Goal: Obtain resource: Download file/media

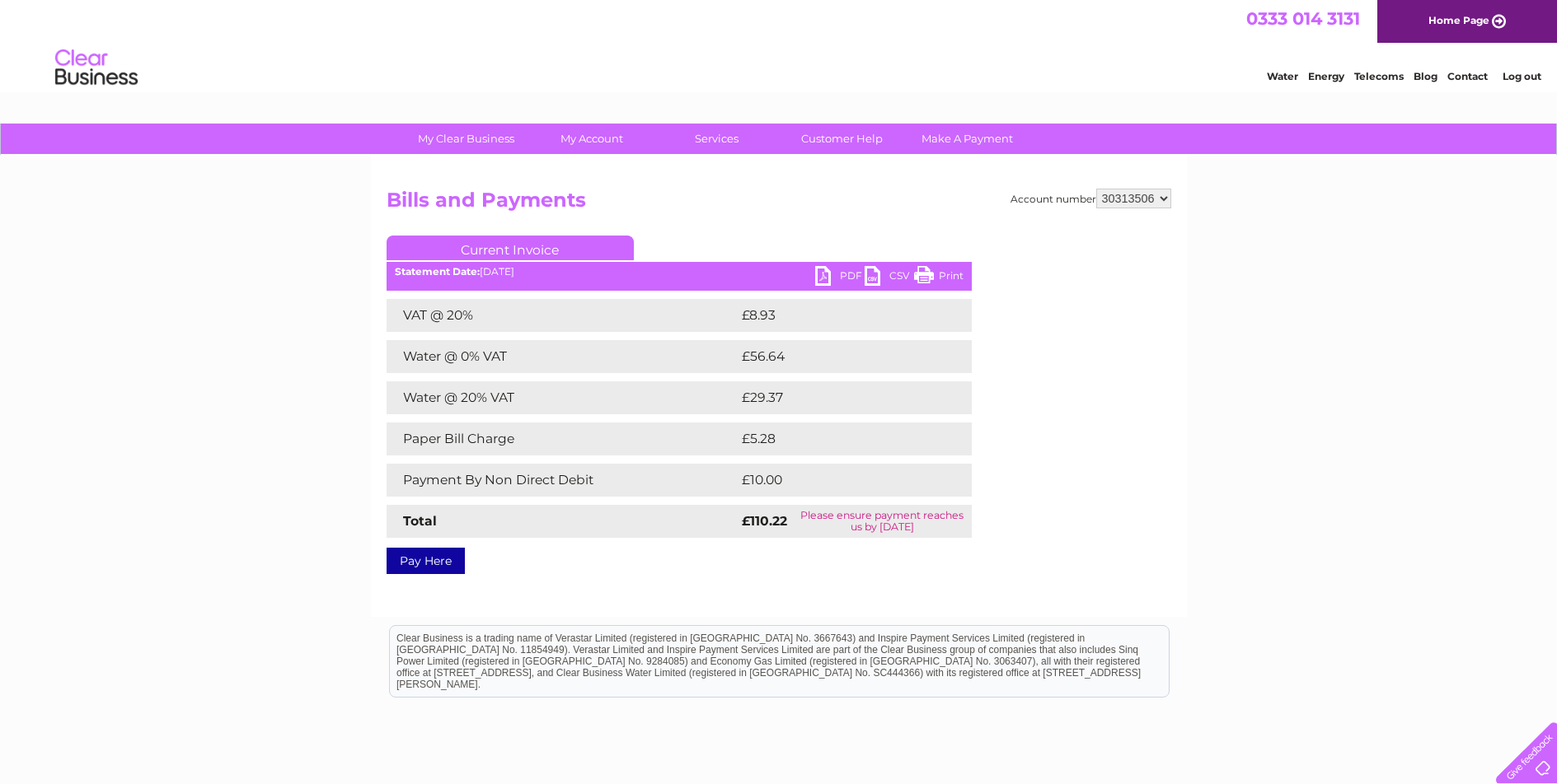
click at [1525, 77] on link "Log out" at bounding box center [1522, 76] width 39 height 13
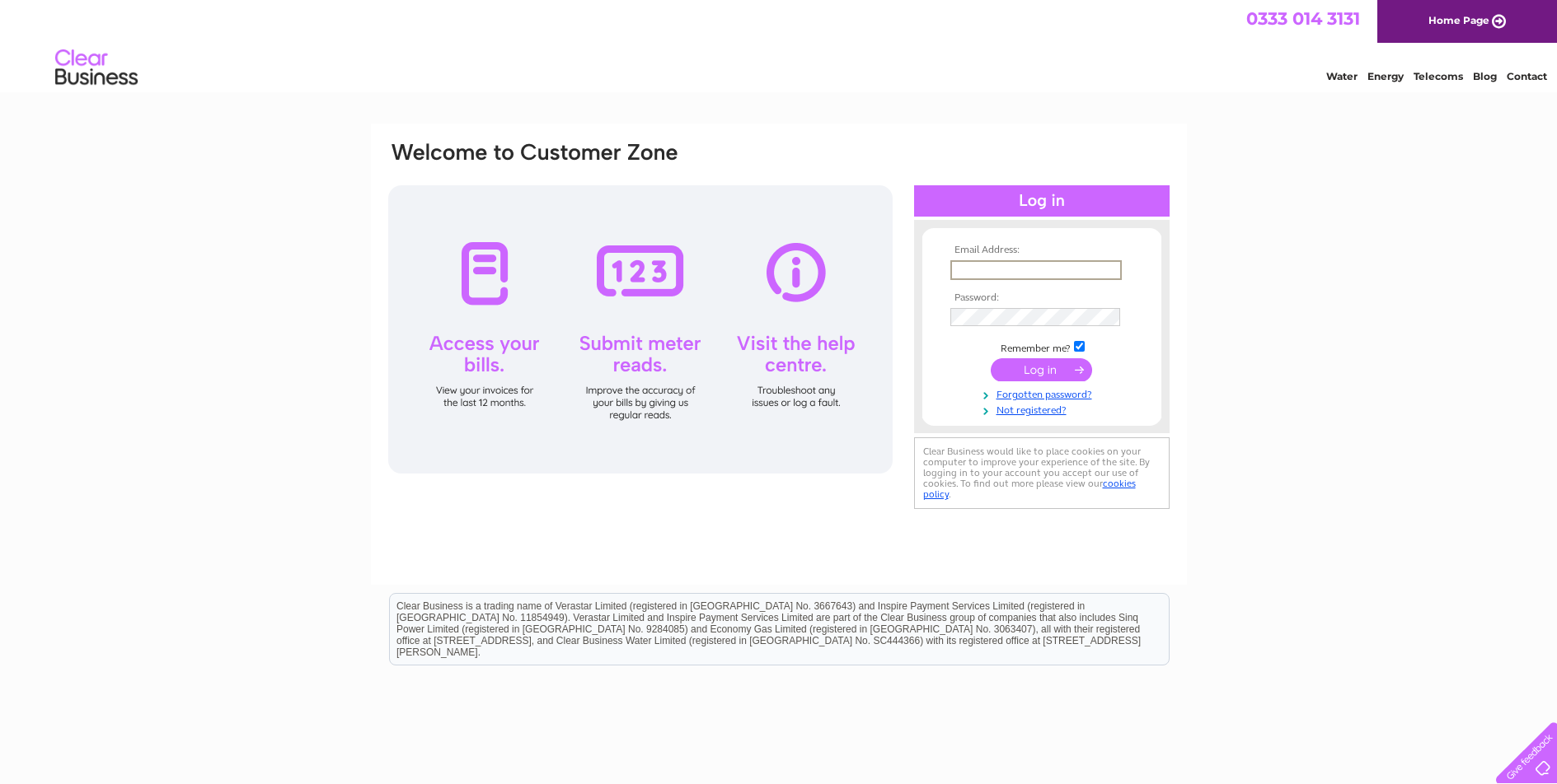
click at [981, 267] on input "text" at bounding box center [1035, 270] width 171 height 19
type input "sbz_aisha@yahoo.co.uk"
click at [1074, 345] on td "Remember me?" at bounding box center [1041, 344] width 191 height 17
click at [1075, 348] on input "checkbox" at bounding box center [1078, 344] width 11 height 11
checkbox input "false"
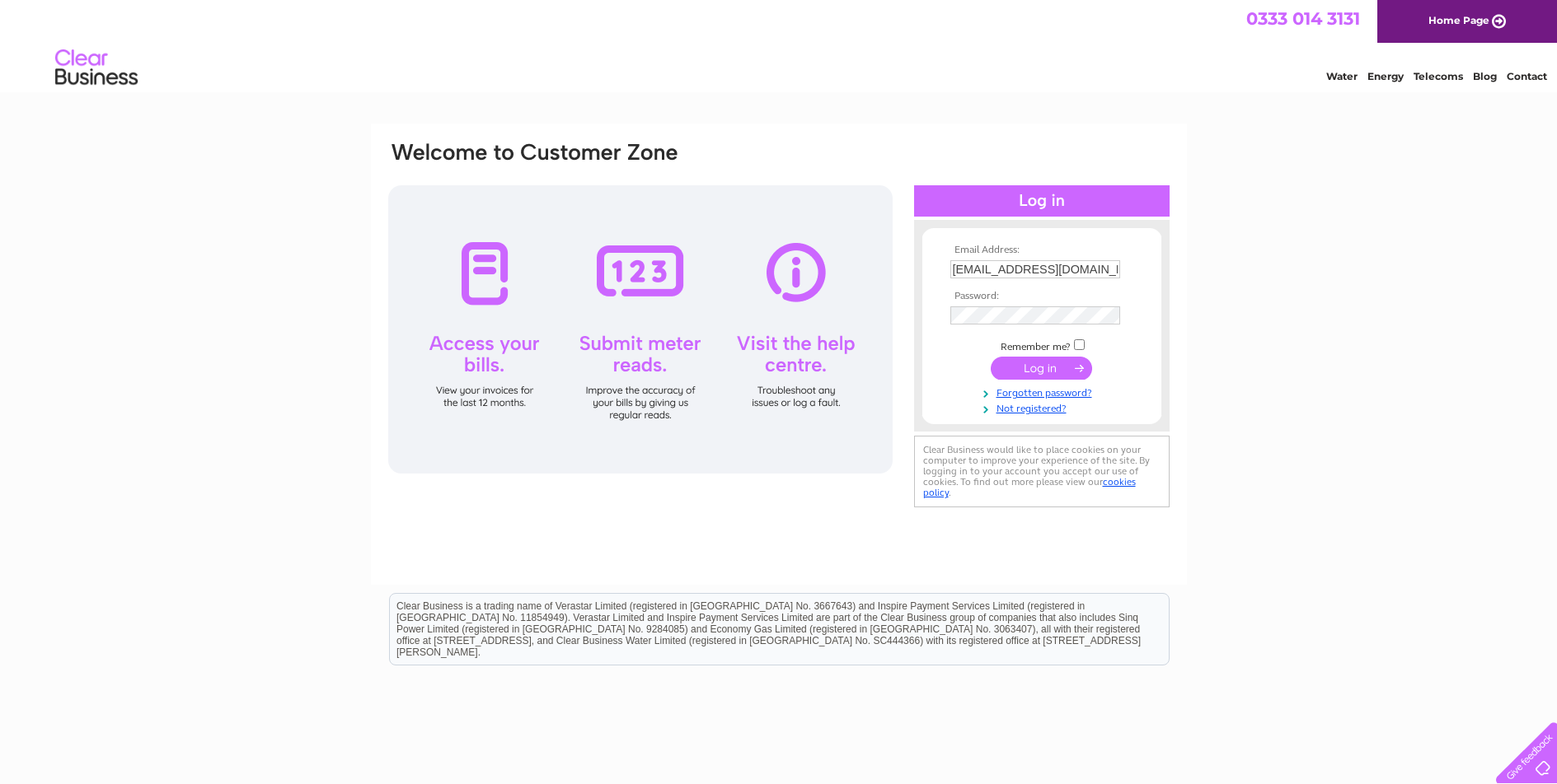
click at [1067, 375] on input "submit" at bounding box center [1041, 369] width 101 height 23
click at [1060, 374] on input "submit" at bounding box center [1041, 370] width 101 height 23
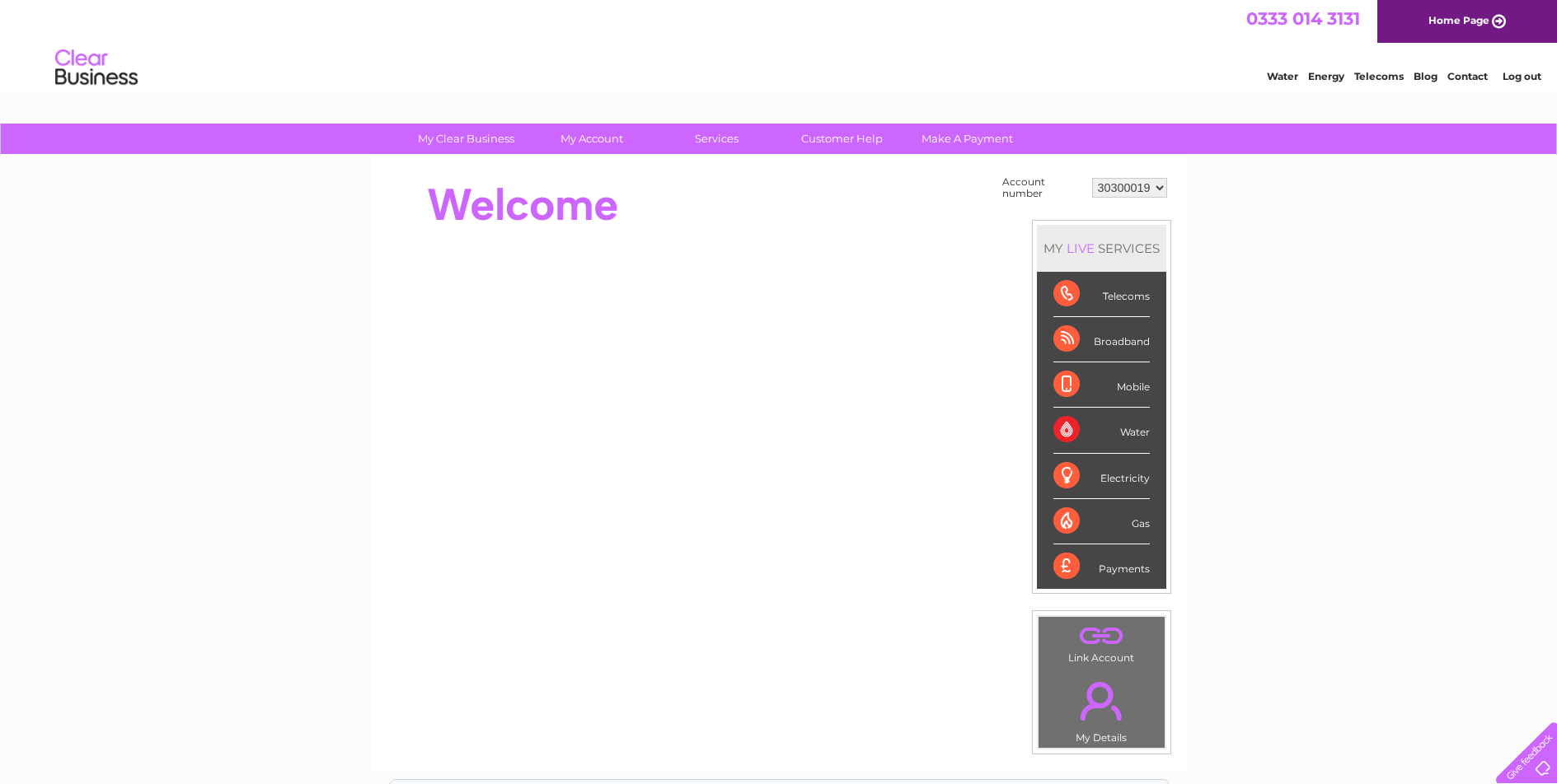
click at [1161, 187] on select "30300019 30313506" at bounding box center [1129, 188] width 75 height 19
select select "30313506"
click at [1092, 178] on select "30300019 30313506" at bounding box center [1129, 188] width 75 height 19
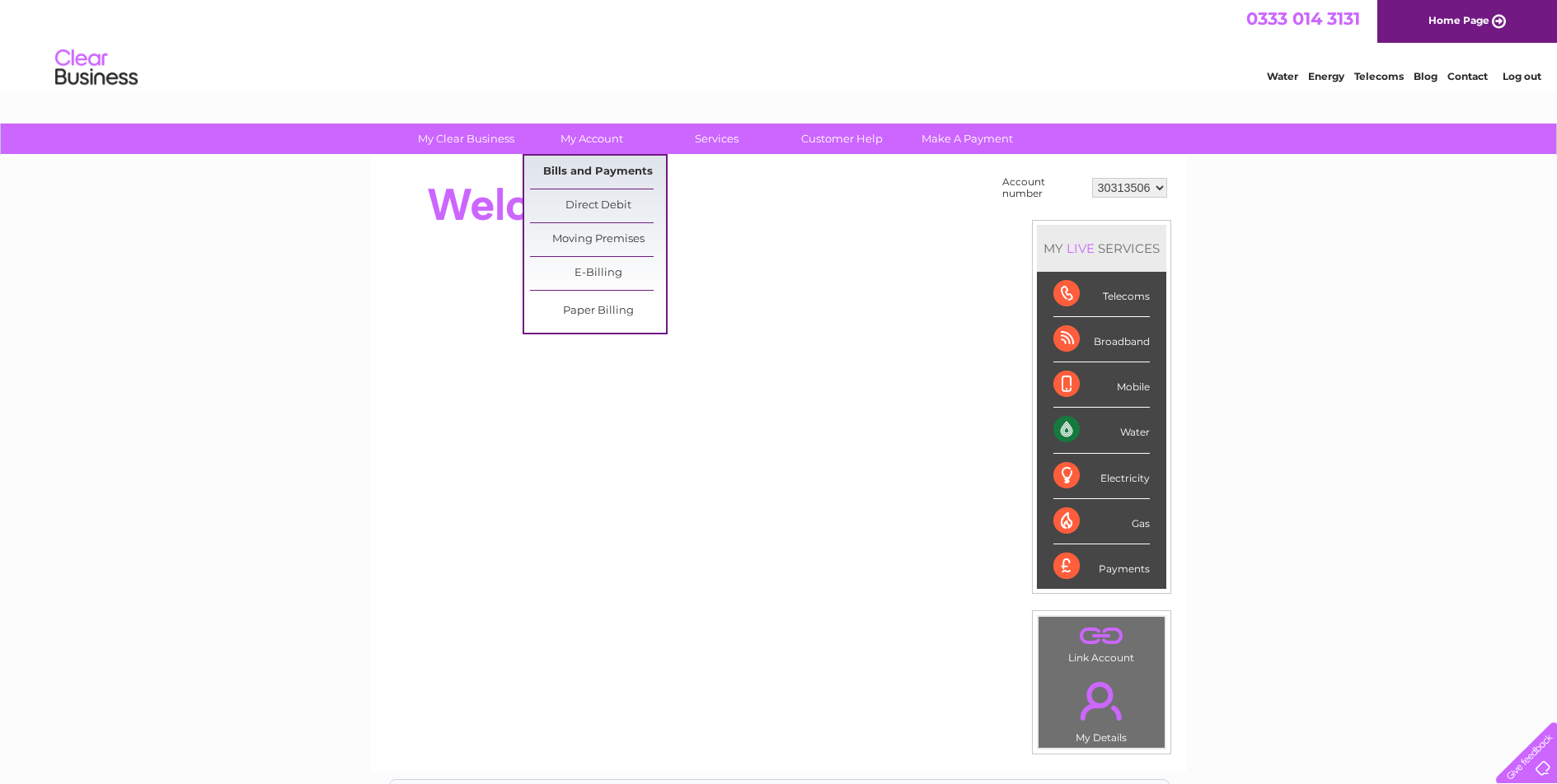
click at [585, 177] on link "Bills and Payments" at bounding box center [597, 172] width 136 height 33
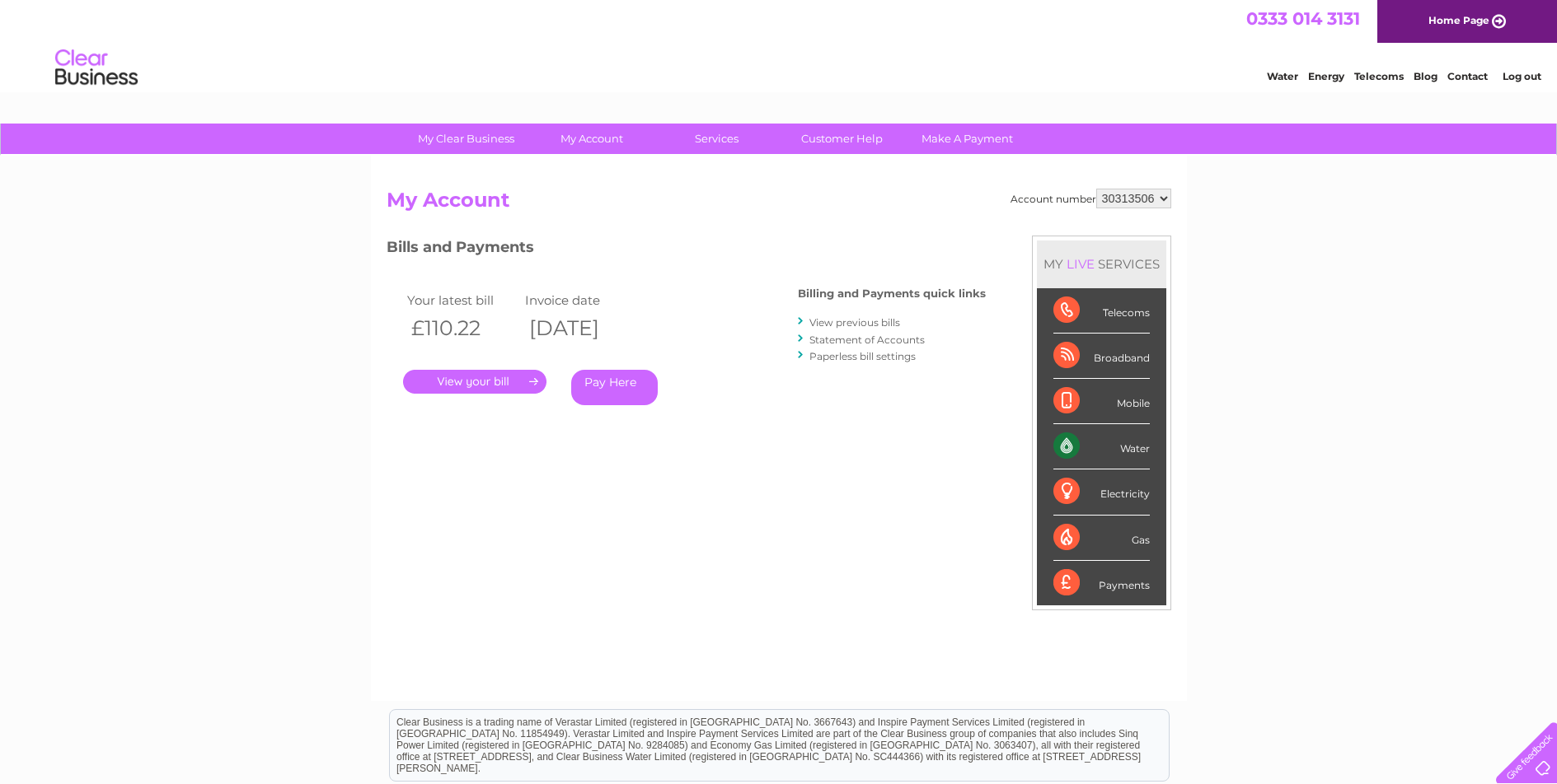
click at [503, 387] on link "." at bounding box center [474, 381] width 143 height 24
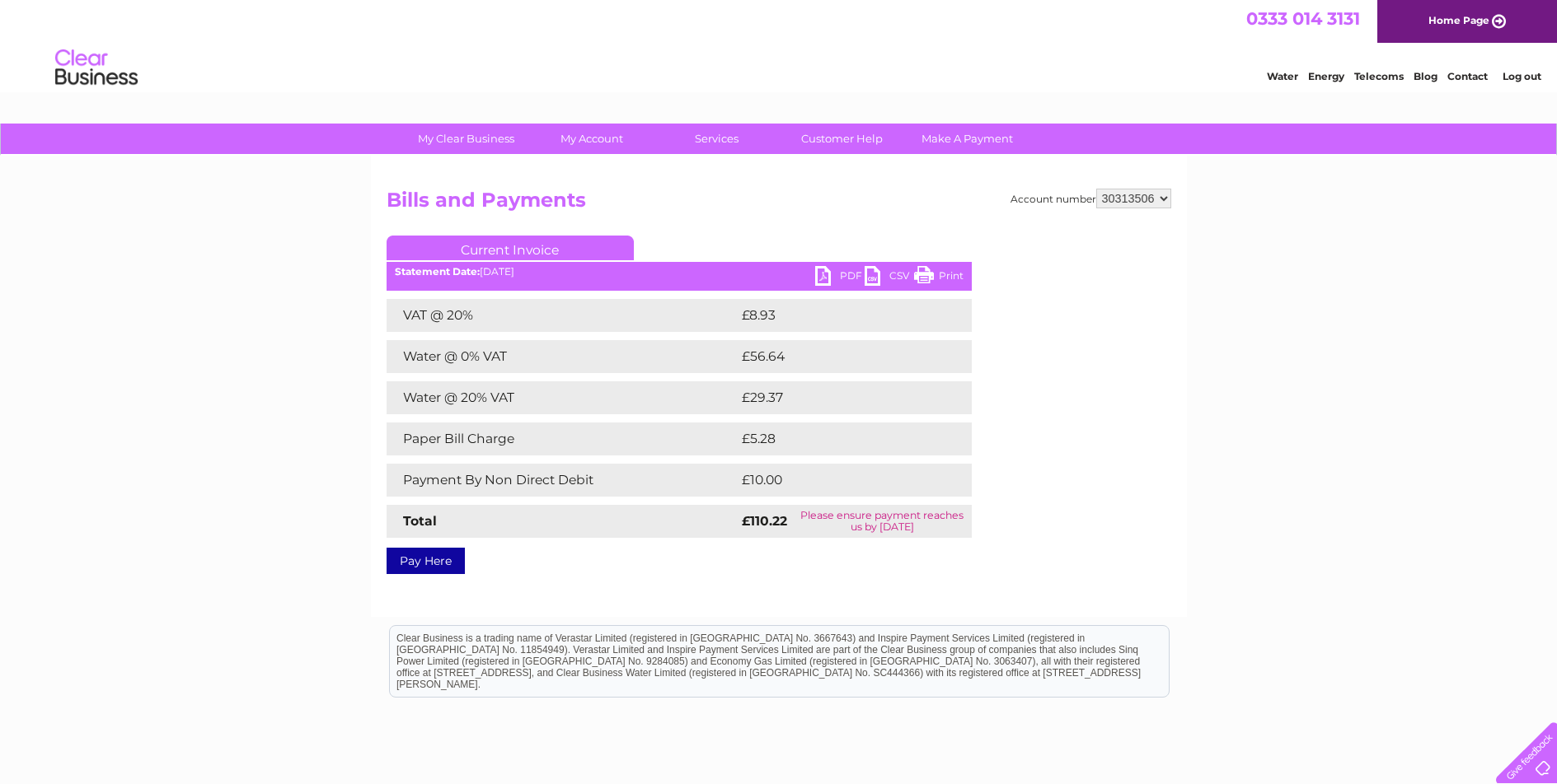
click at [834, 271] on link "PDF" at bounding box center [839, 278] width 50 height 24
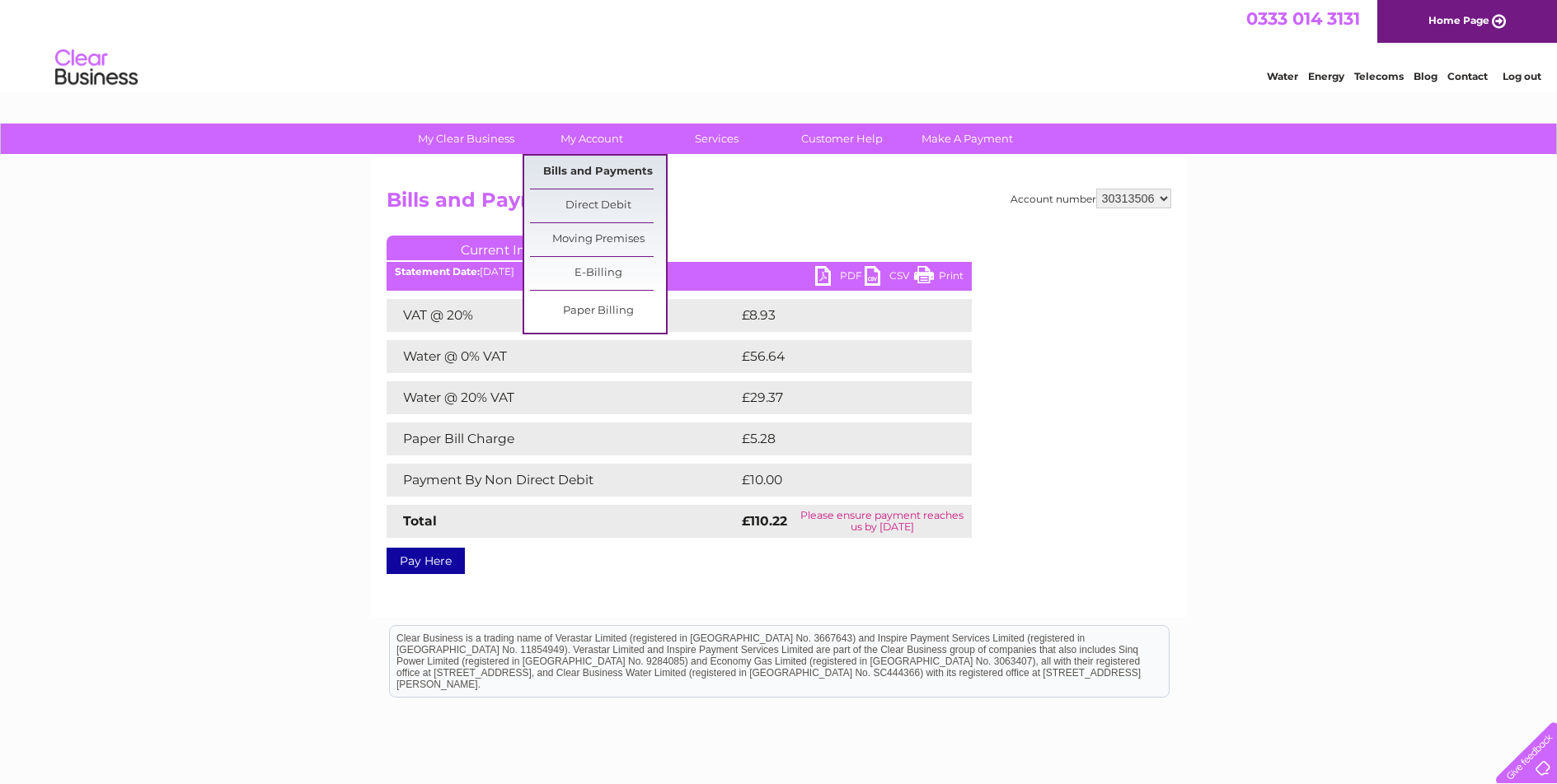
click at [610, 164] on link "Bills and Payments" at bounding box center [597, 172] width 136 height 33
click at [609, 170] on link "Bills and Payments" at bounding box center [597, 172] width 136 height 33
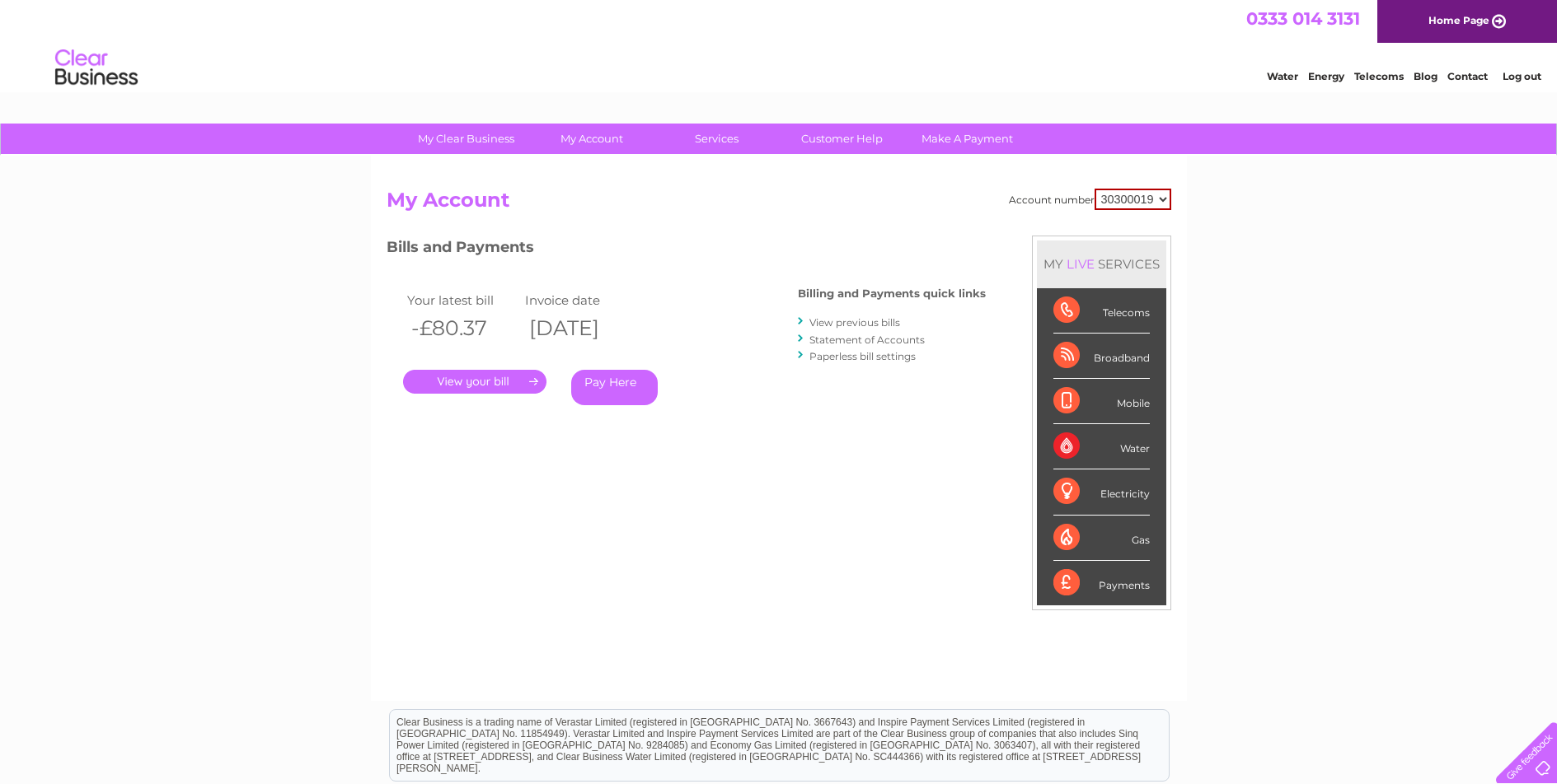
click at [848, 325] on link "View previous bills" at bounding box center [854, 322] width 91 height 13
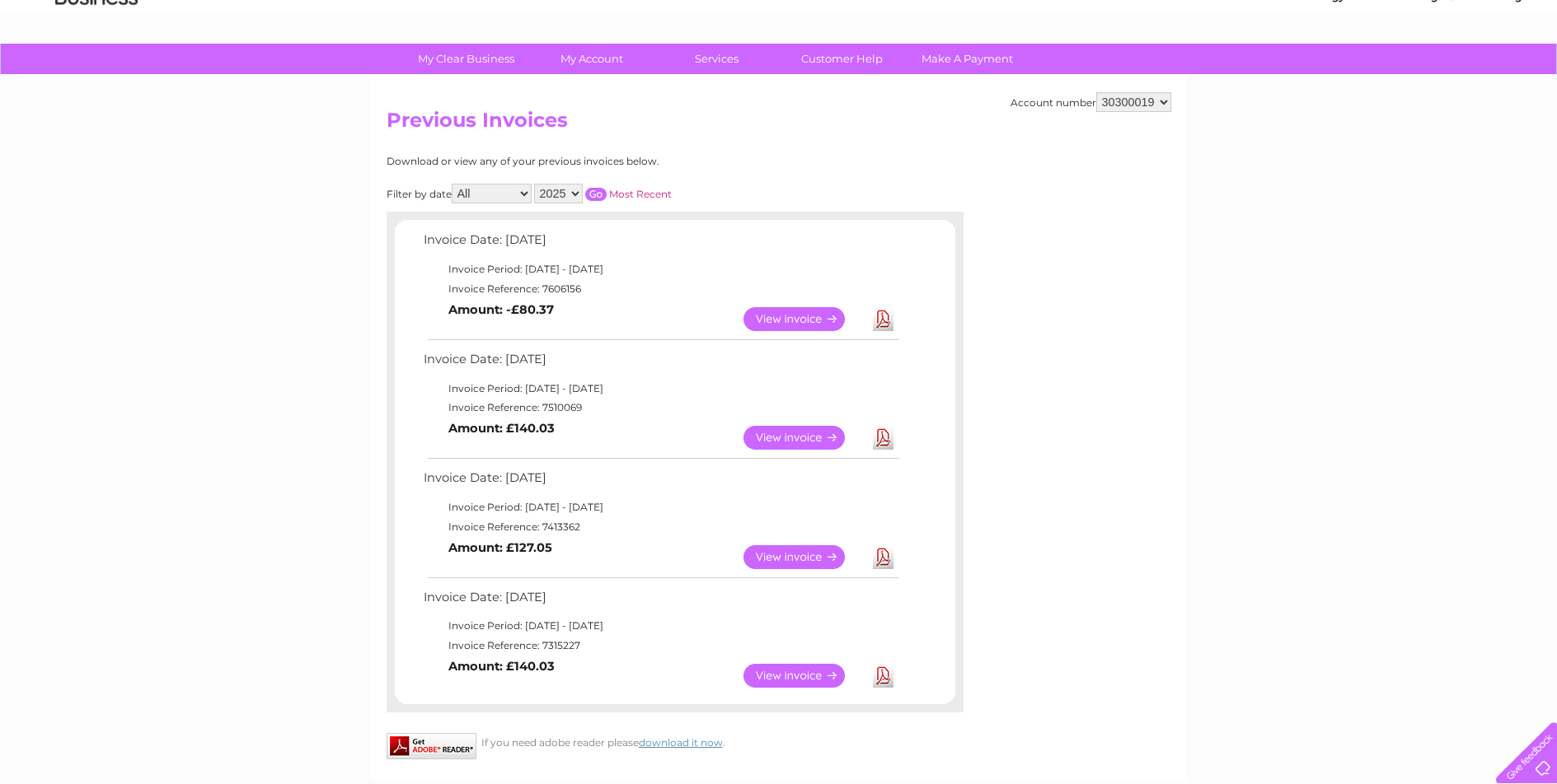
scroll to position [83, 0]
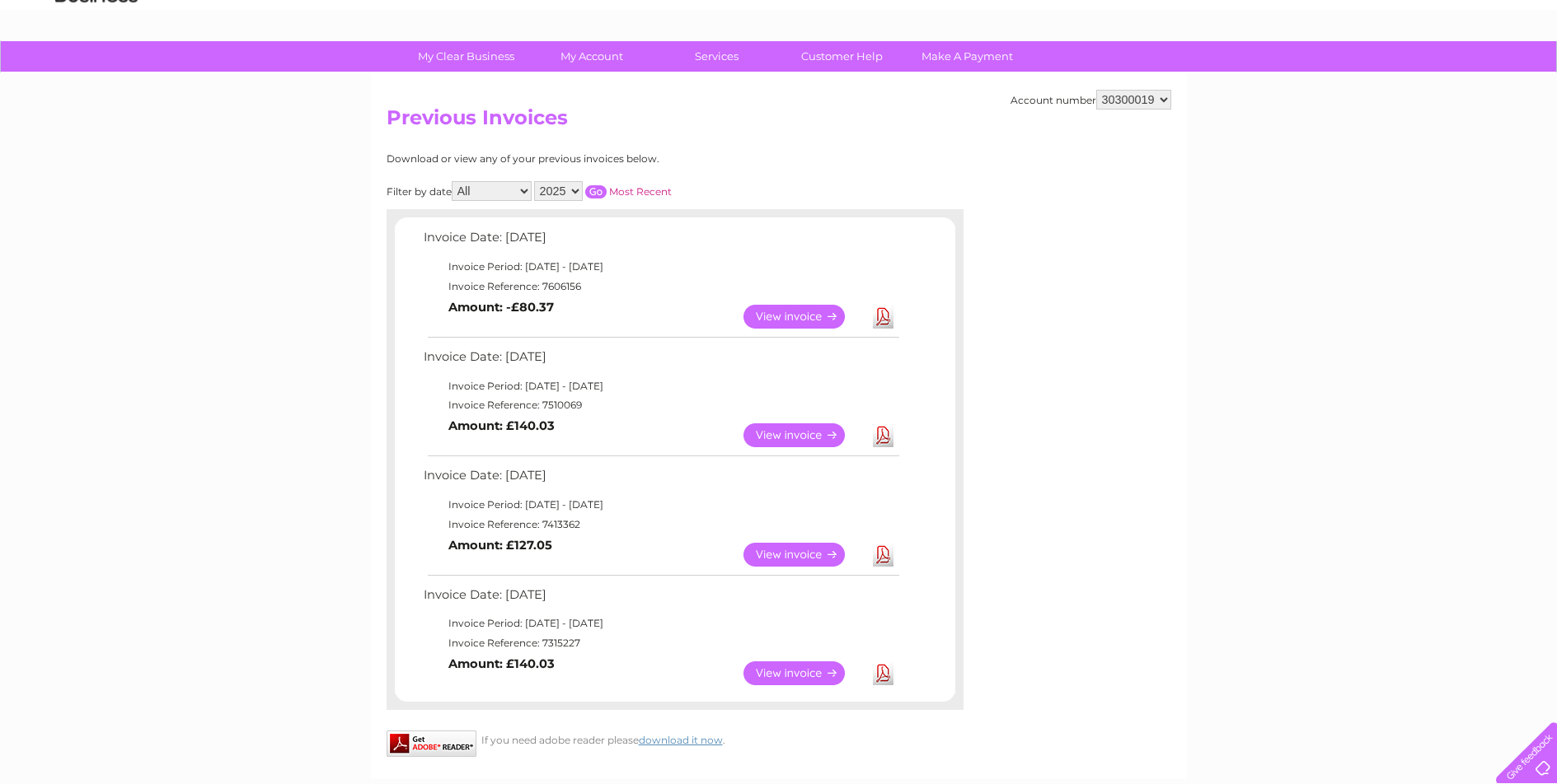
click at [769, 554] on link "View" at bounding box center [804, 554] width 121 height 24
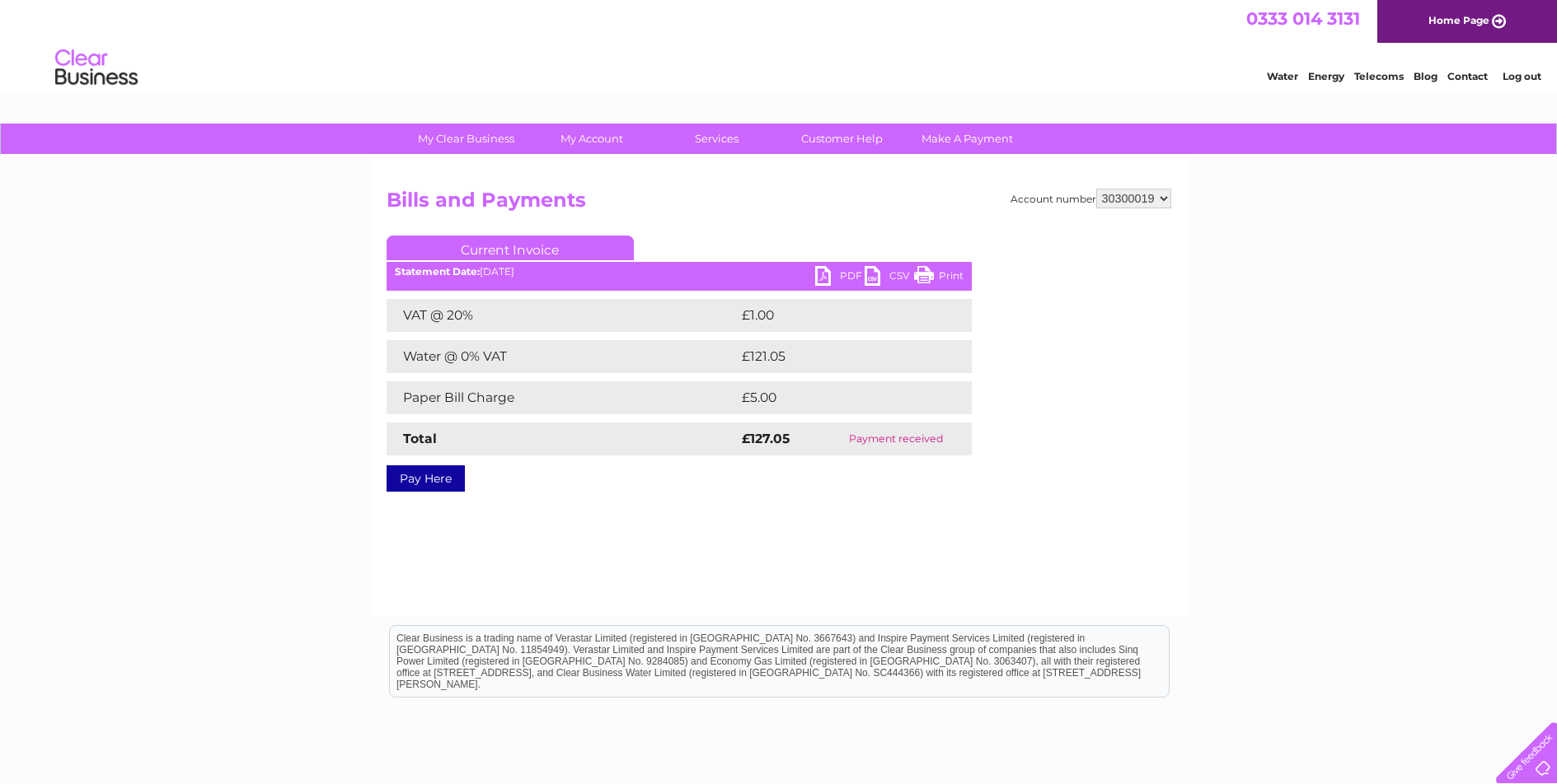
click at [838, 268] on link "PDF" at bounding box center [839, 278] width 50 height 24
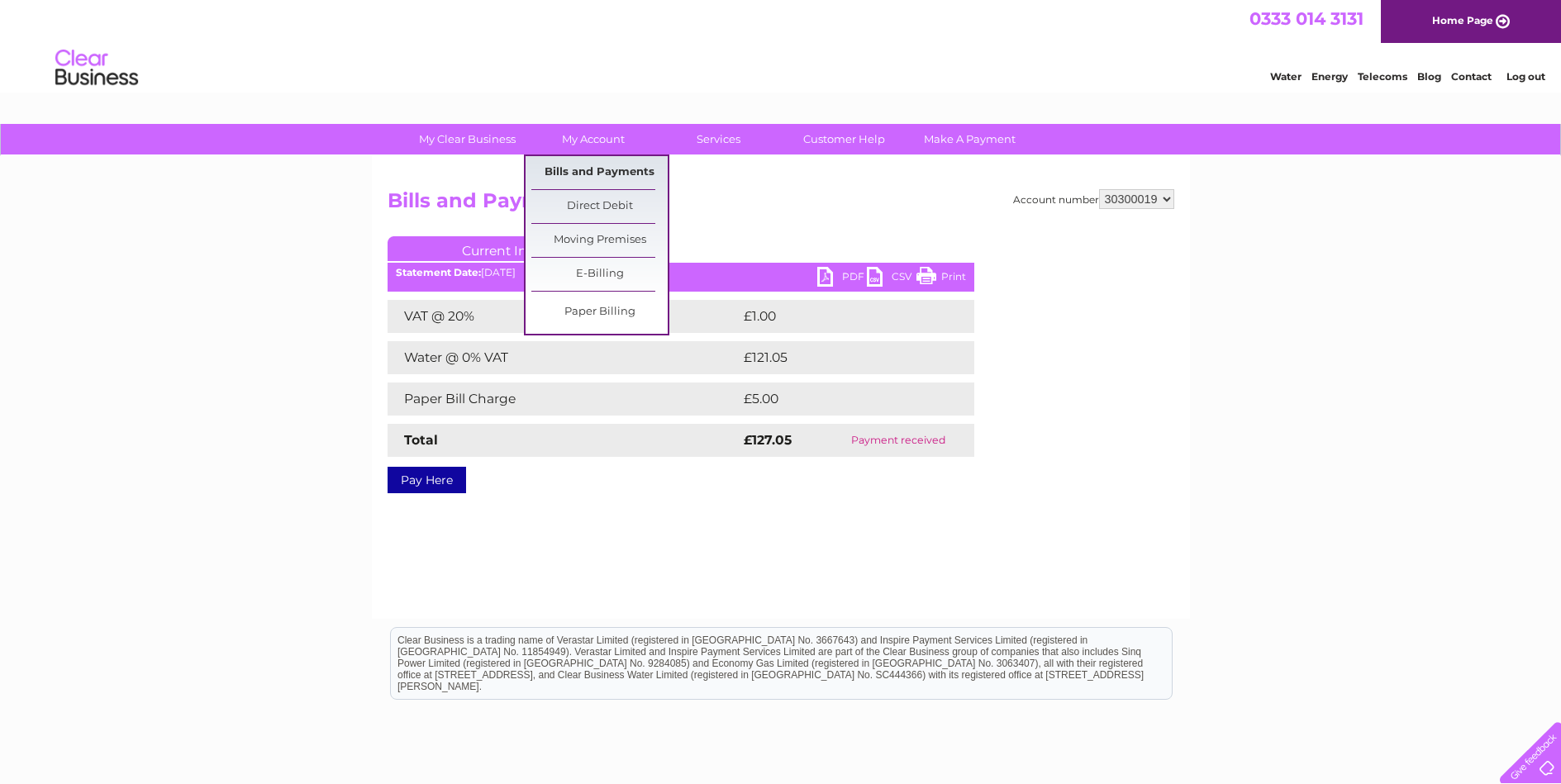
click at [601, 164] on link "Bills and Payments" at bounding box center [599, 173] width 137 height 33
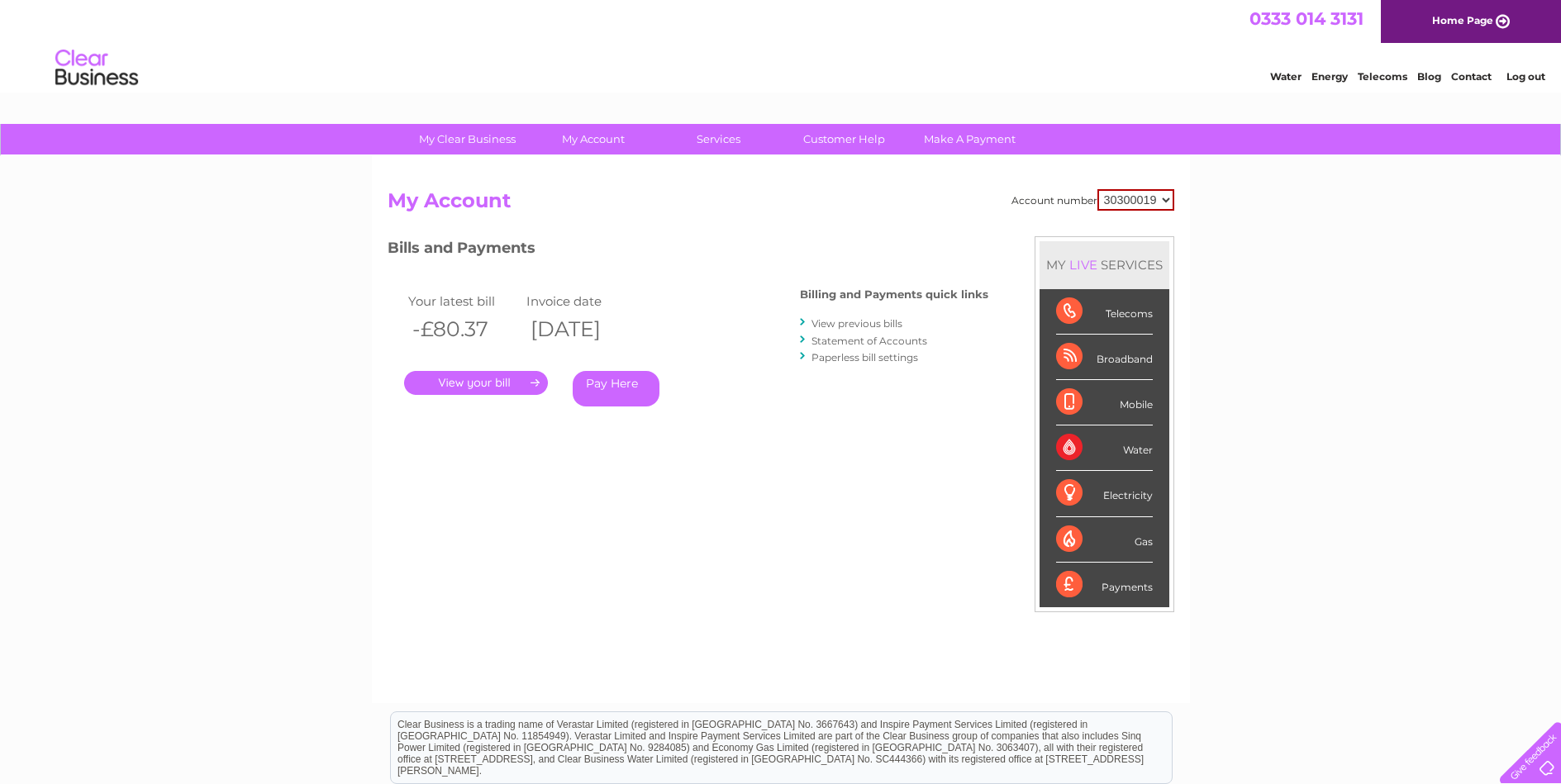
click at [884, 326] on link "View previous bills" at bounding box center [857, 323] width 91 height 13
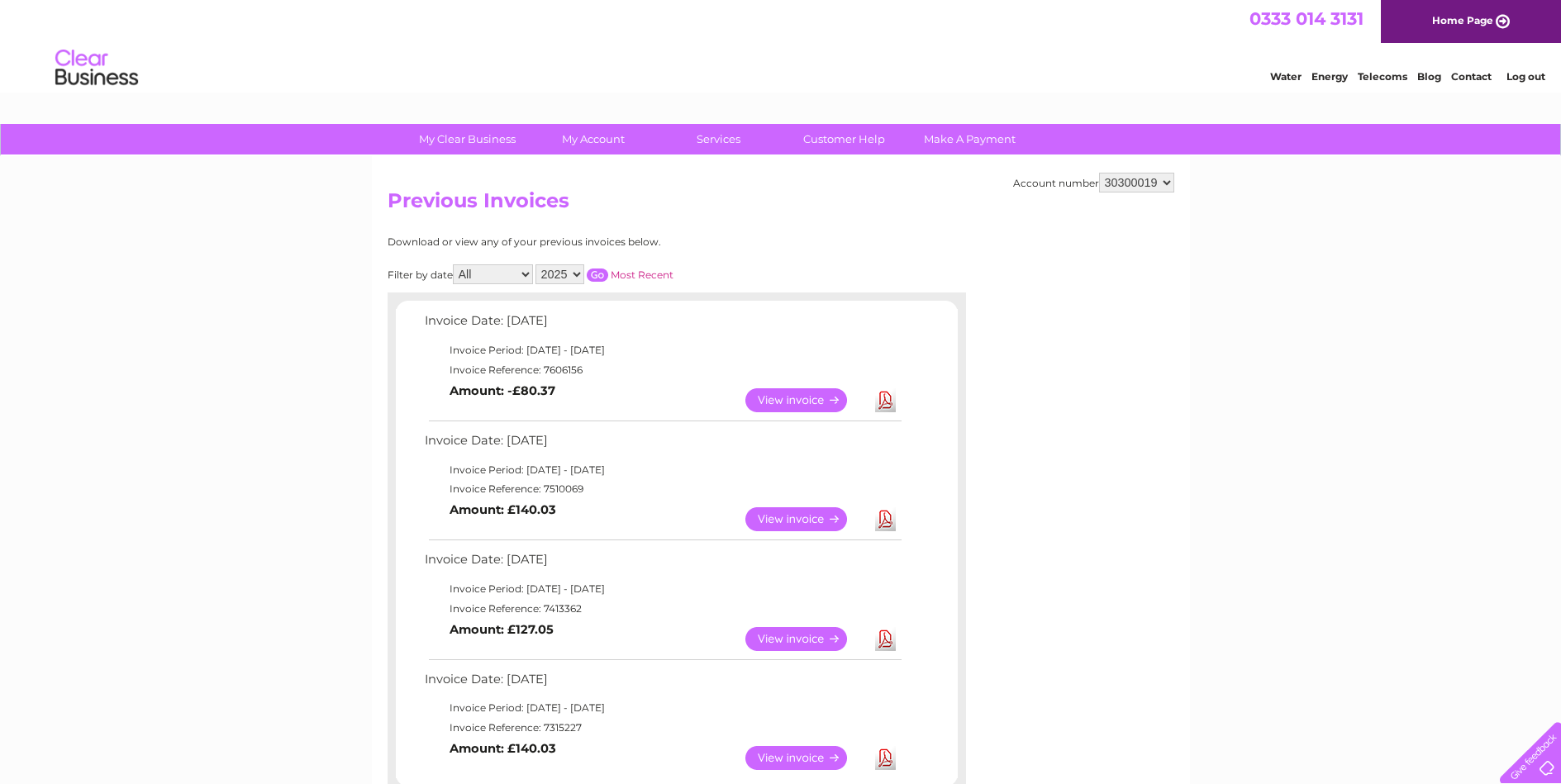
click at [822, 518] on link "View" at bounding box center [806, 519] width 121 height 24
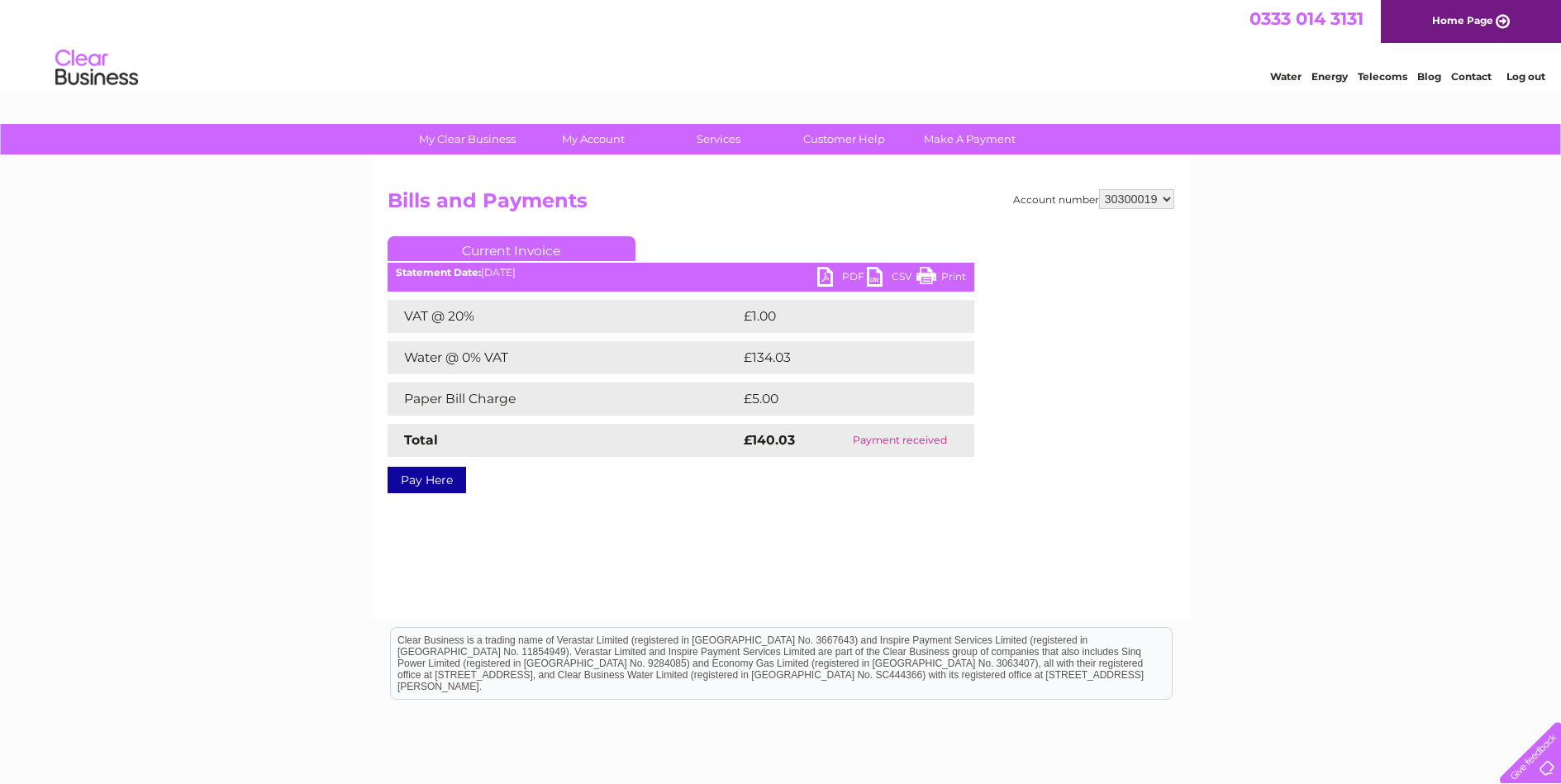
click at [851, 278] on link "PDF" at bounding box center [841, 279] width 50 height 24
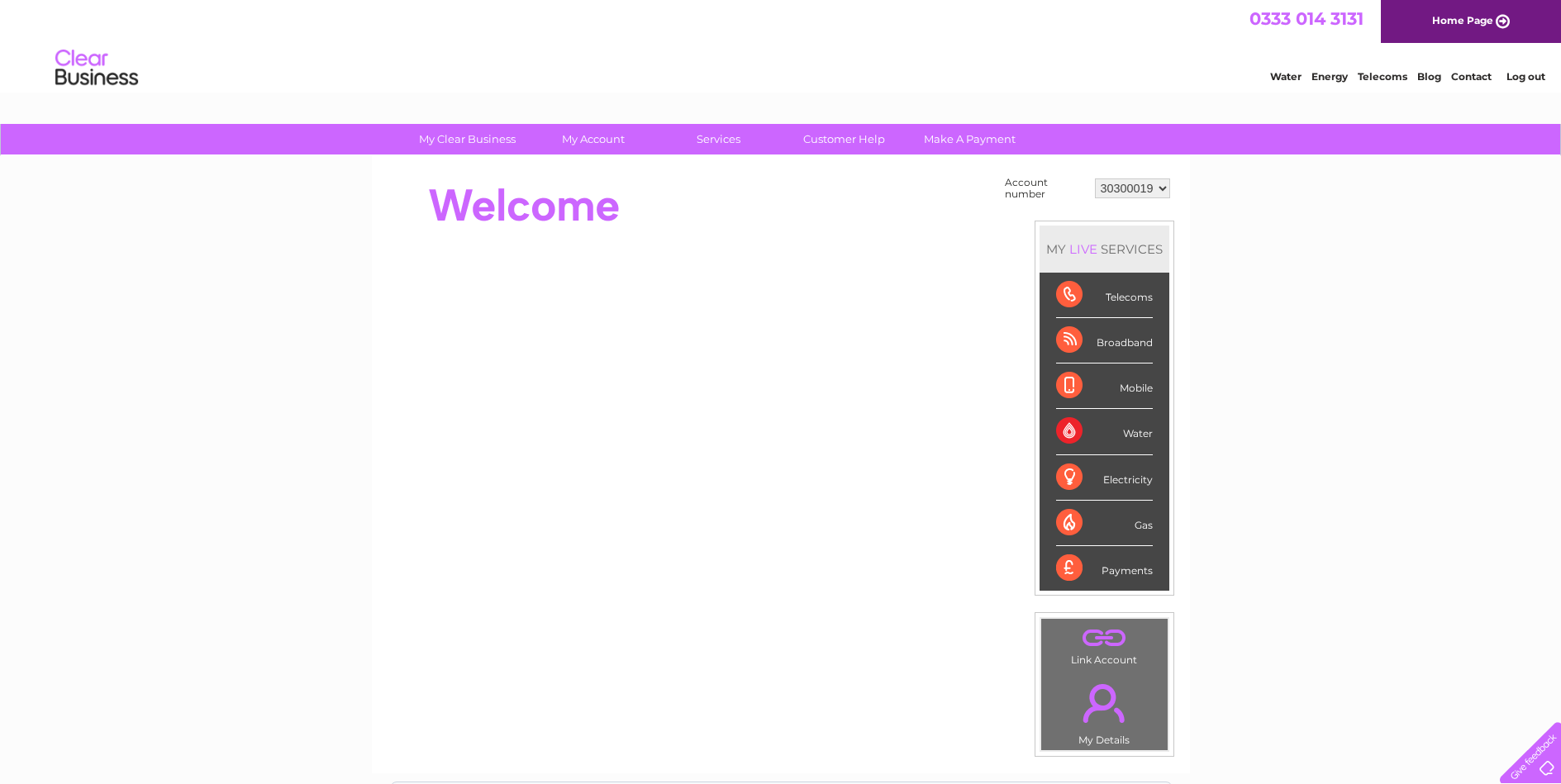
click at [1150, 186] on select "30300019 30313506" at bounding box center [1132, 188] width 75 height 20
select select "30313506"
click at [1095, 178] on select "30300019 30313506" at bounding box center [1132, 188] width 75 height 20
click at [593, 140] on link "My Account" at bounding box center [593, 138] width 137 height 30
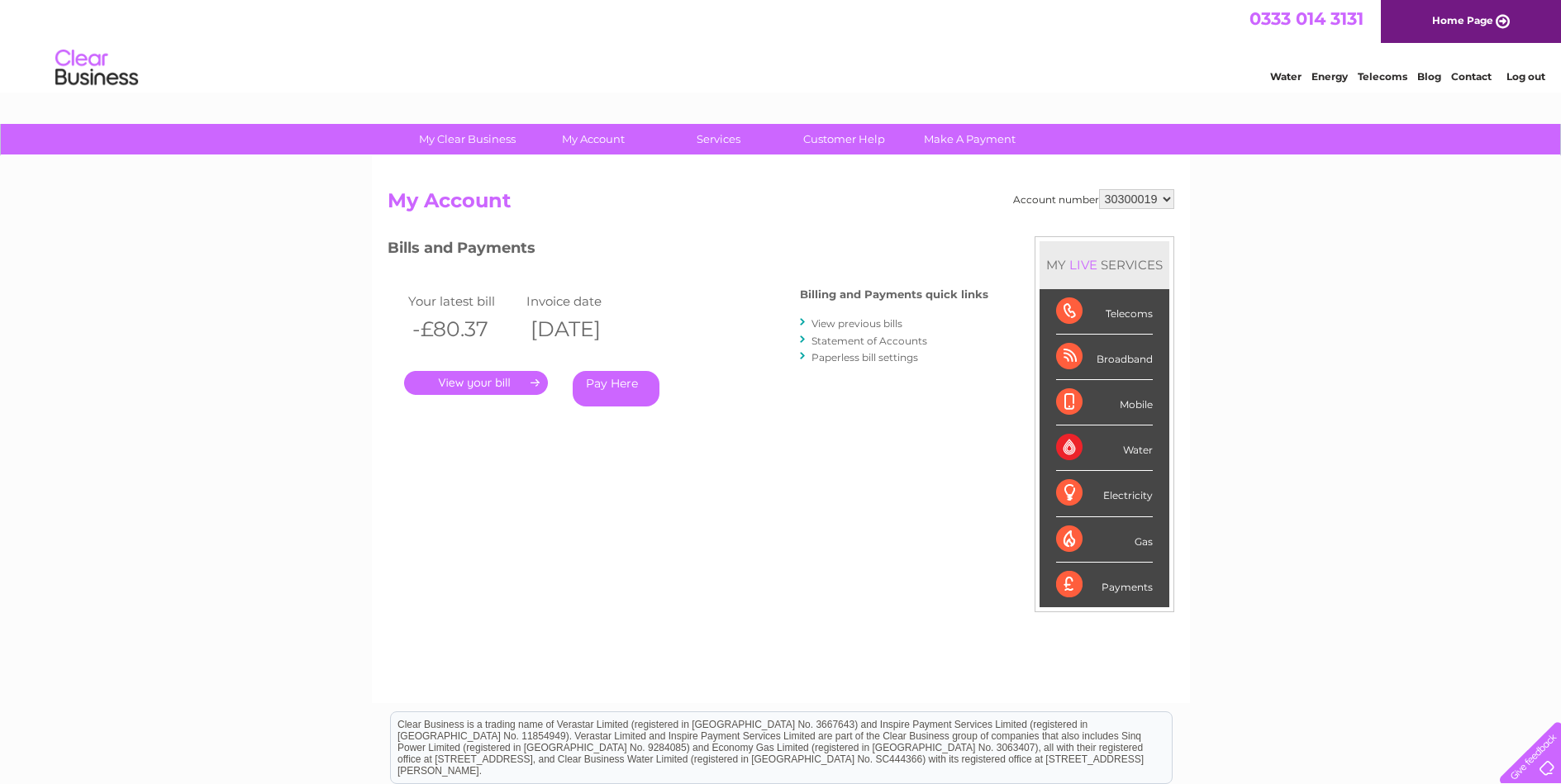
click at [859, 318] on link "View previous bills" at bounding box center [857, 323] width 91 height 13
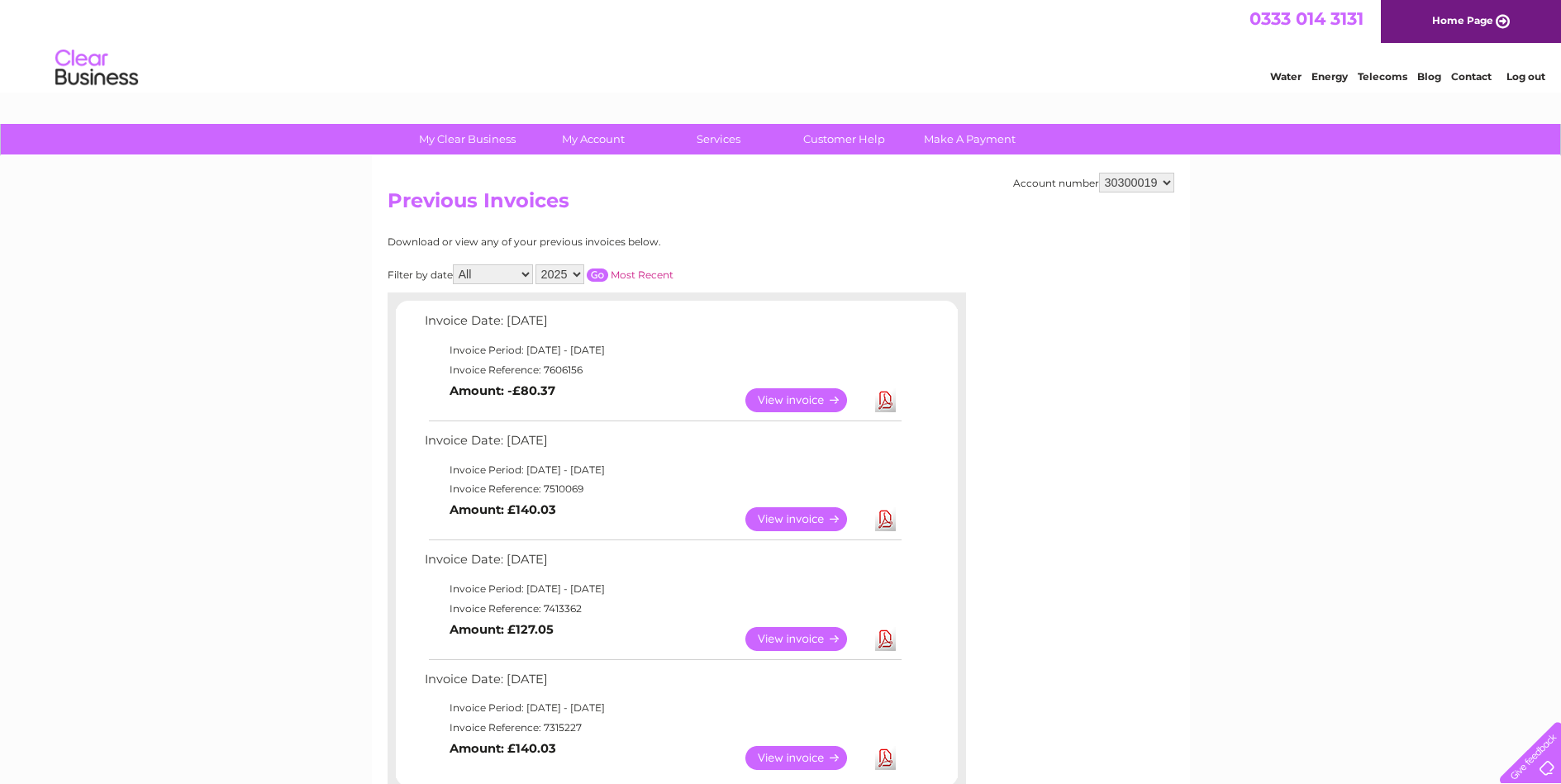
click at [1156, 184] on select "30300019 30313506" at bounding box center [1136, 182] width 75 height 20
select select "30313506"
click at [1099, 173] on select "30300019 30313506" at bounding box center [1136, 182] width 75 height 20
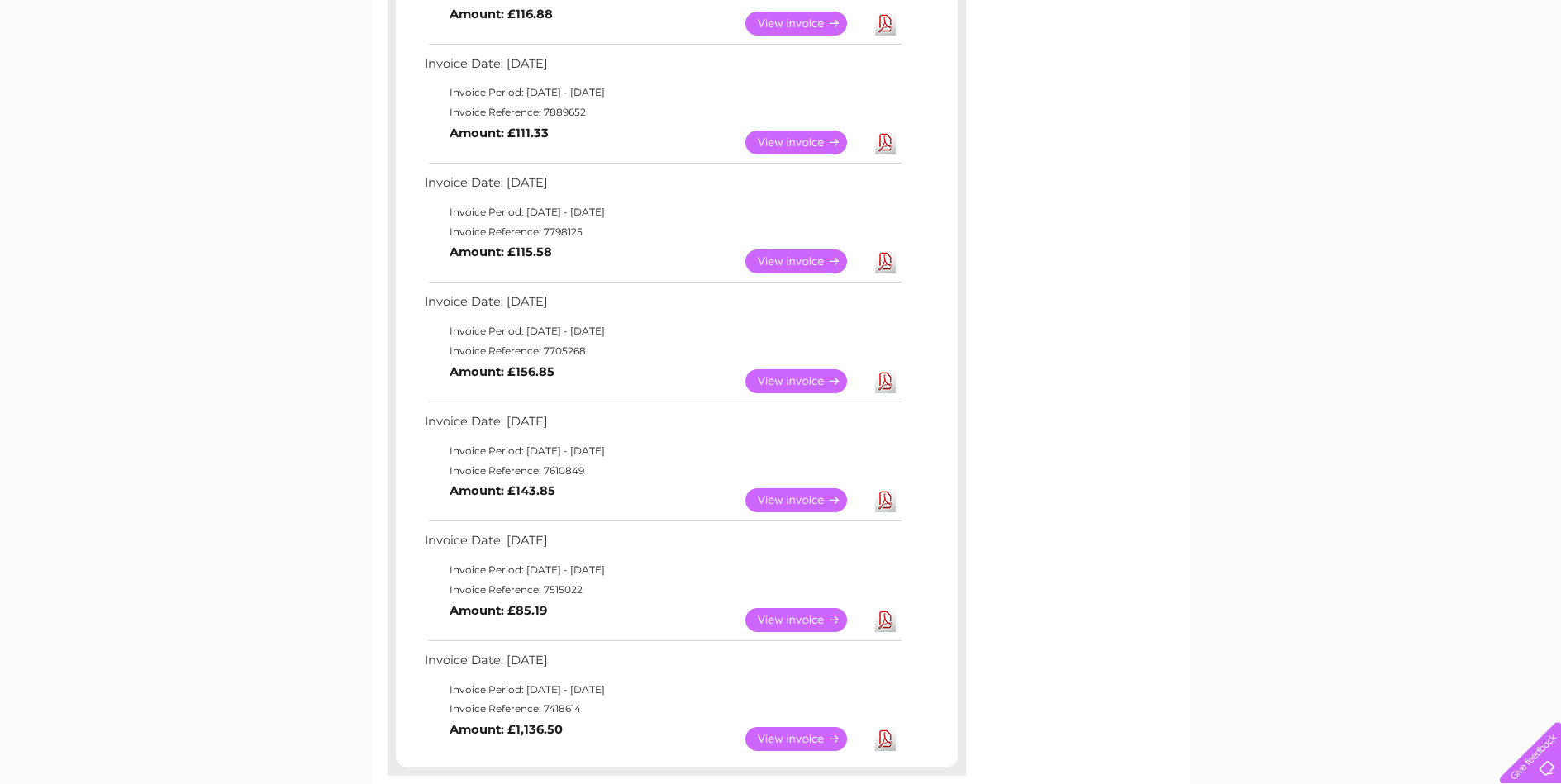
scroll to position [743, 0]
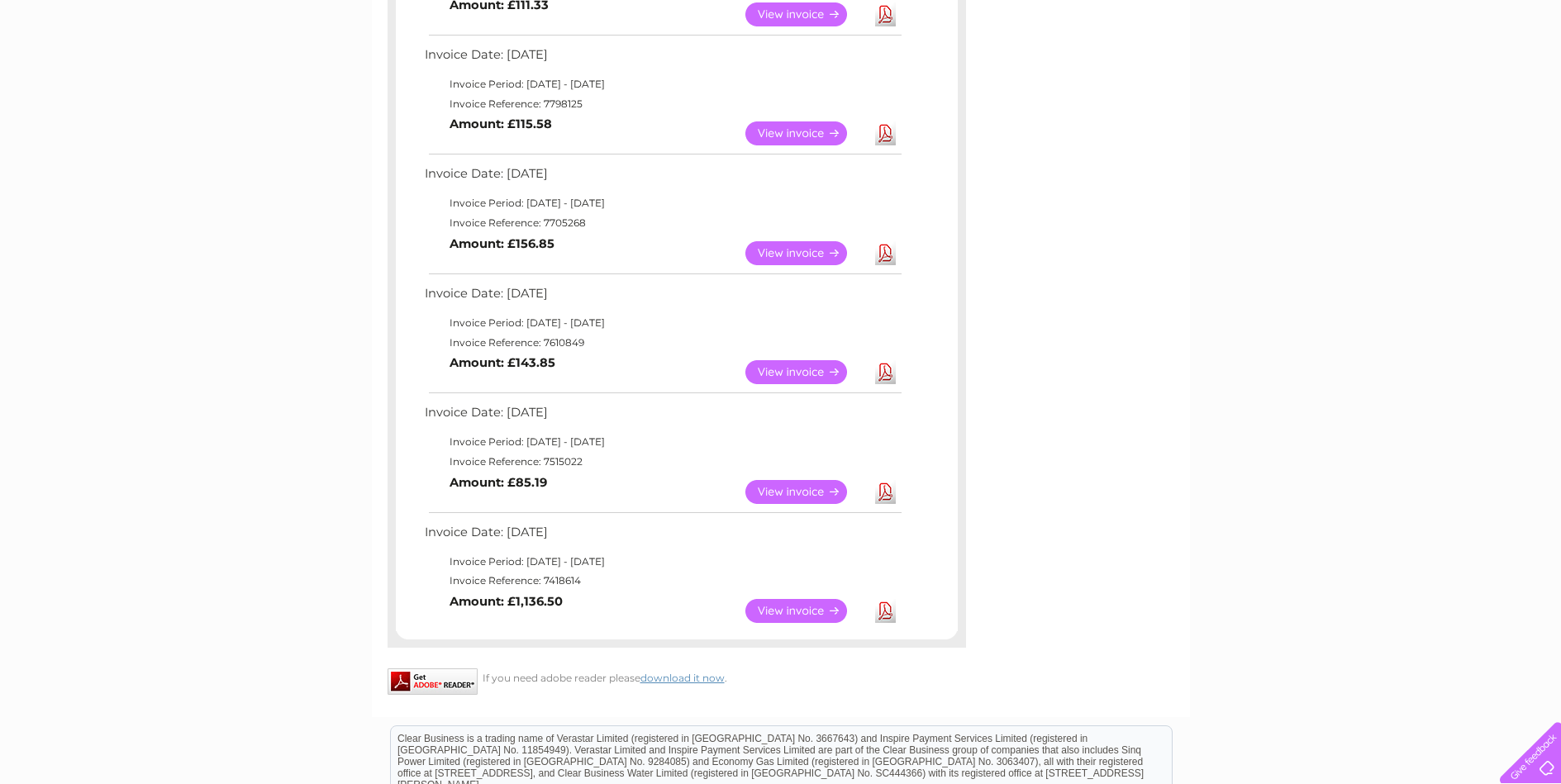
click at [782, 493] on link "View" at bounding box center [806, 491] width 121 height 24
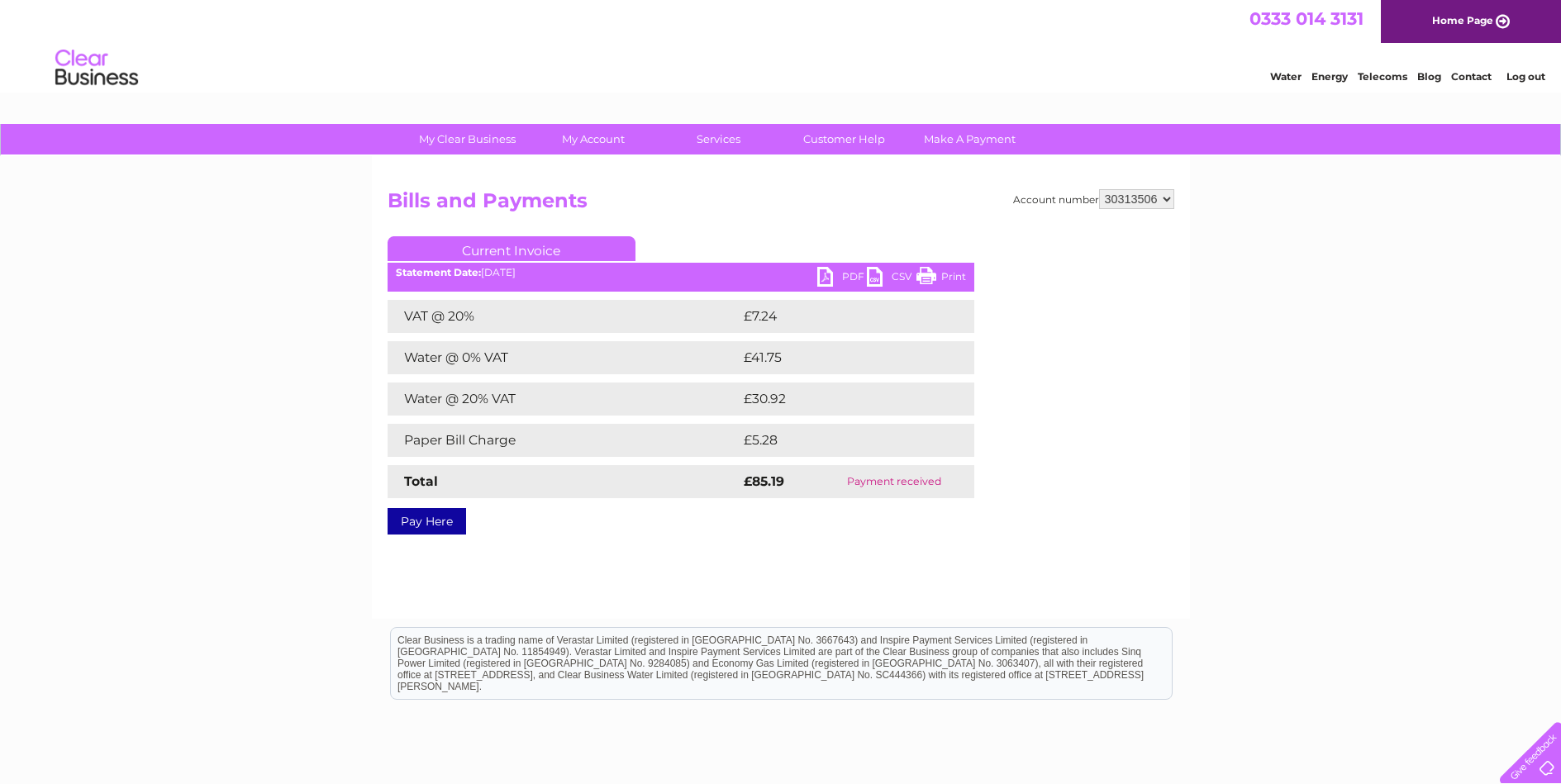
click at [836, 282] on link "PDF" at bounding box center [841, 279] width 50 height 24
click at [1531, 73] on link "Log out" at bounding box center [1526, 76] width 39 height 13
